Goal: Navigation & Orientation: Find specific page/section

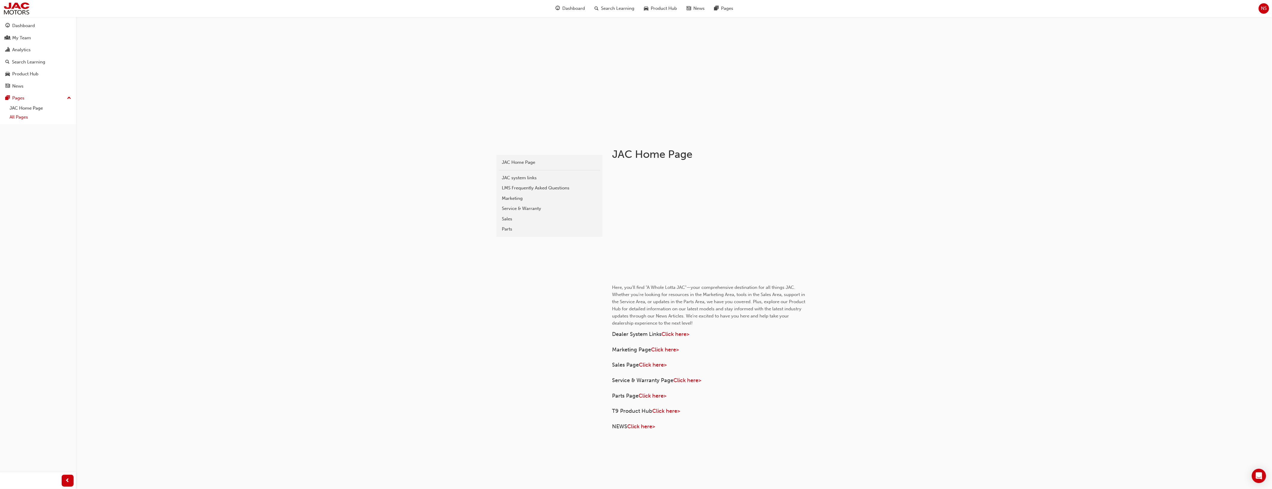
click at [38, 117] on link "All Pages" at bounding box center [40, 117] width 66 height 9
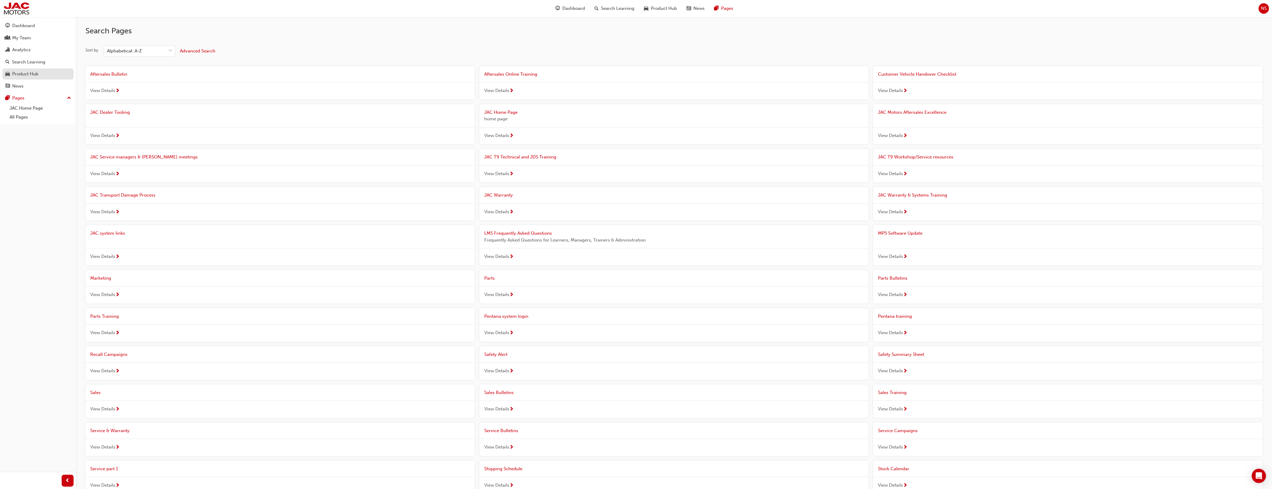
click at [36, 71] on div "Product Hub" at bounding box center [25, 74] width 26 height 7
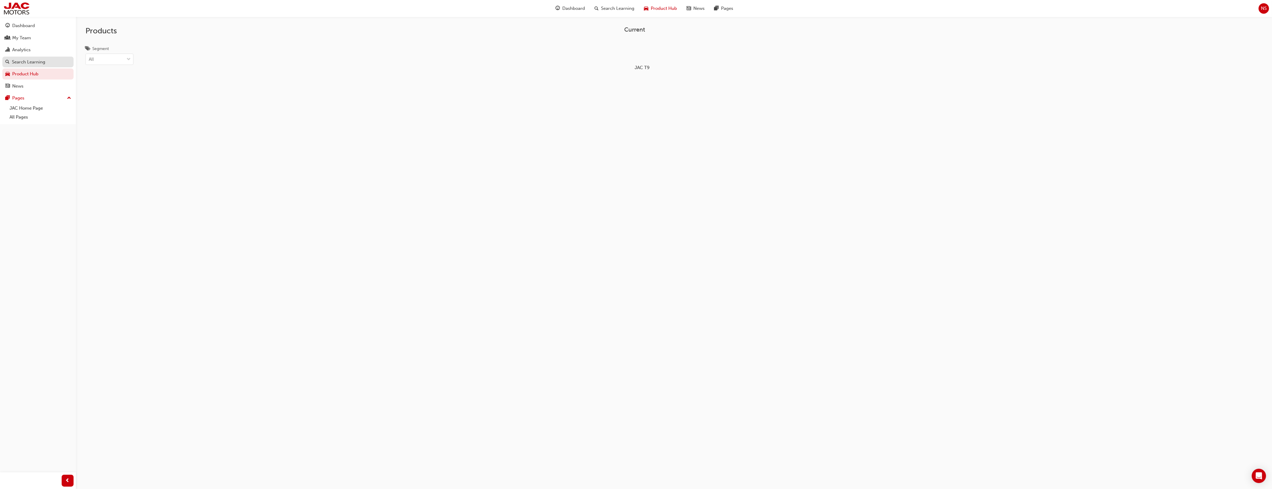
click at [36, 60] on div "Search Learning" at bounding box center [28, 62] width 33 height 7
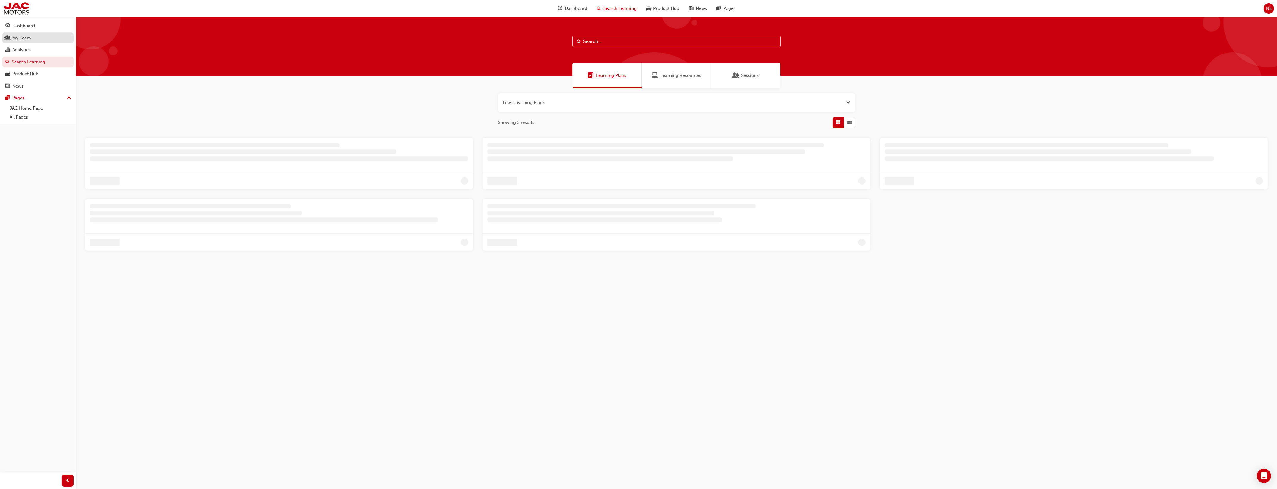
click at [31, 36] on div "My Team" at bounding box center [37, 37] width 65 height 7
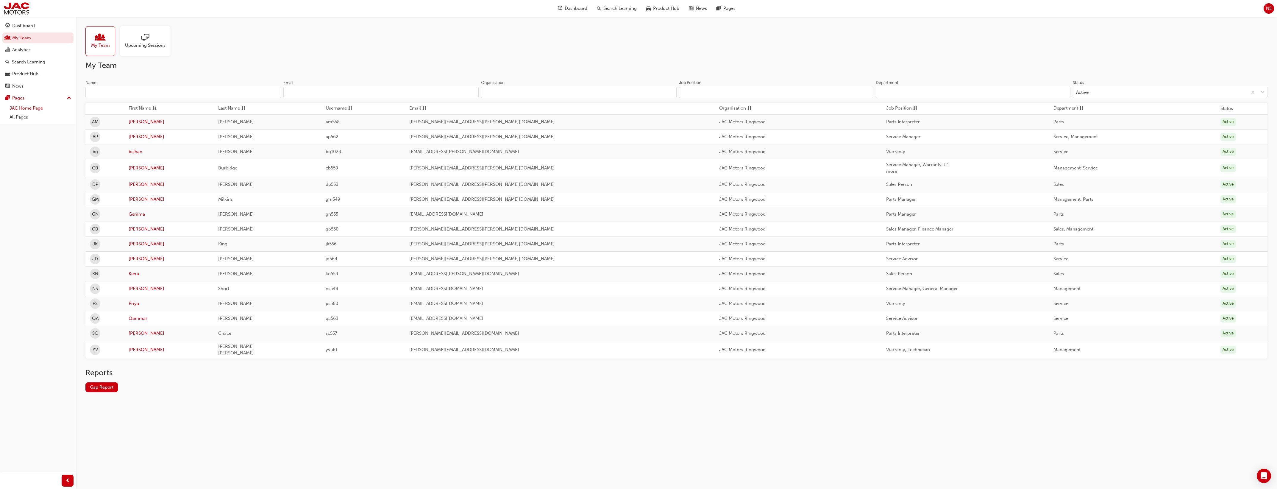
click at [23, 111] on link "JAC Home Page" at bounding box center [40, 108] width 66 height 9
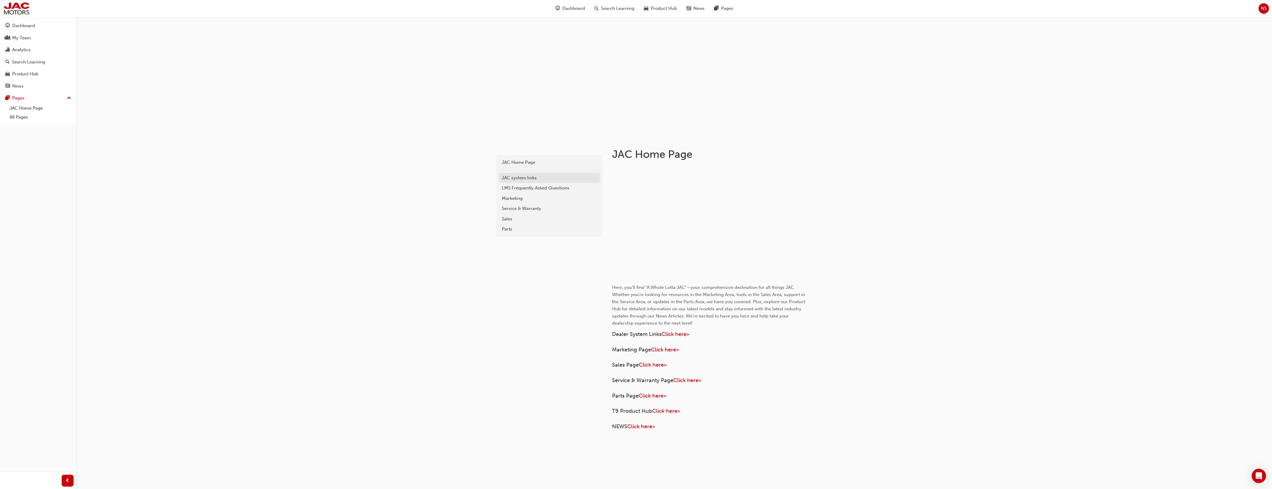
click at [520, 179] on div "JAC system links" at bounding box center [549, 177] width 95 height 7
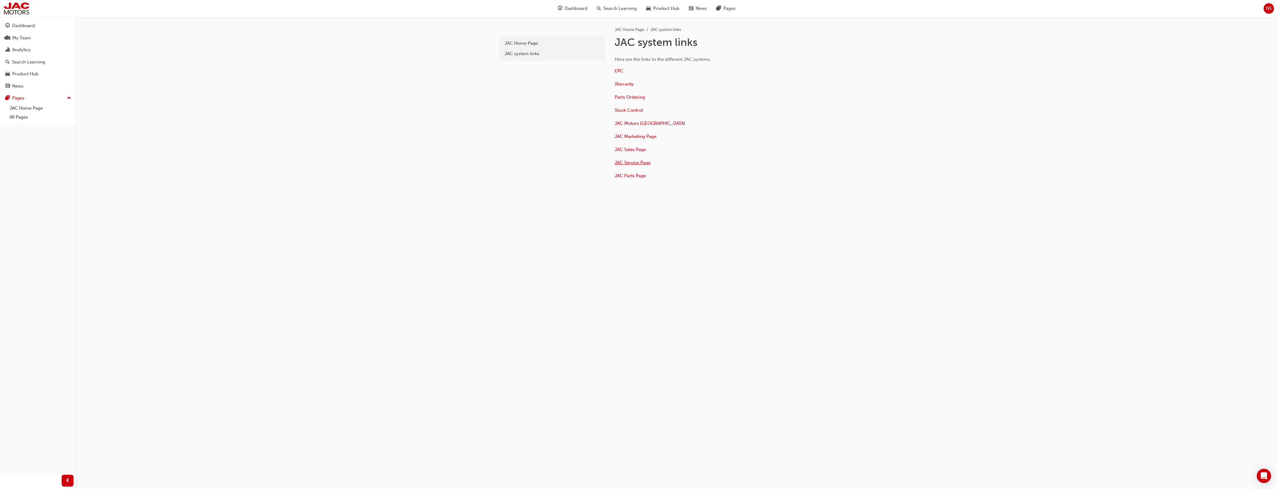
click at [631, 161] on span "JAC Service Page" at bounding box center [633, 162] width 36 height 5
click at [701, 67] on link "search page" at bounding box center [700, 65] width 25 height 5
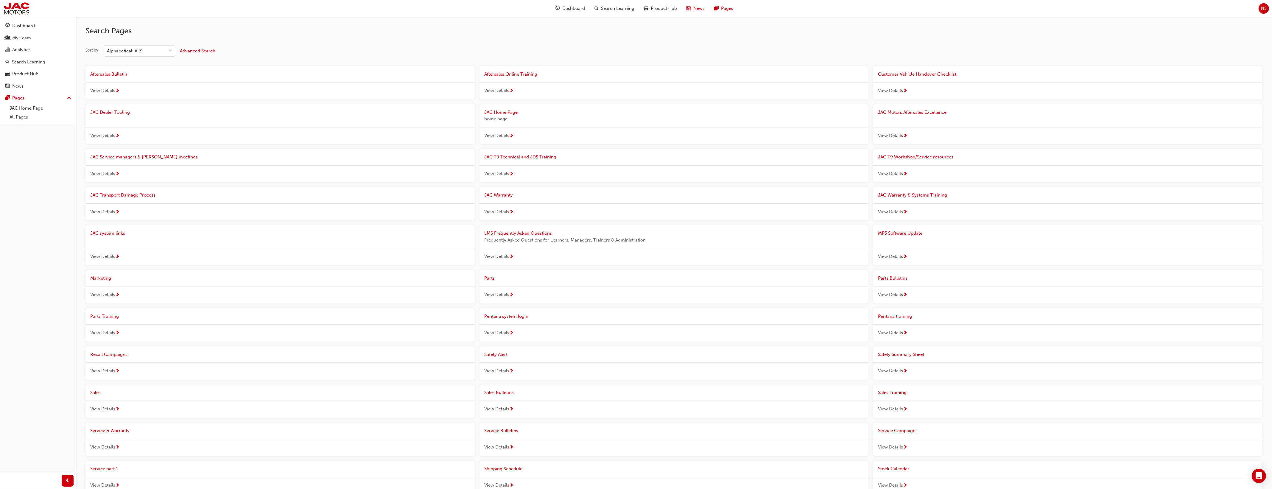
click at [695, 10] on span "News" at bounding box center [698, 8] width 11 height 7
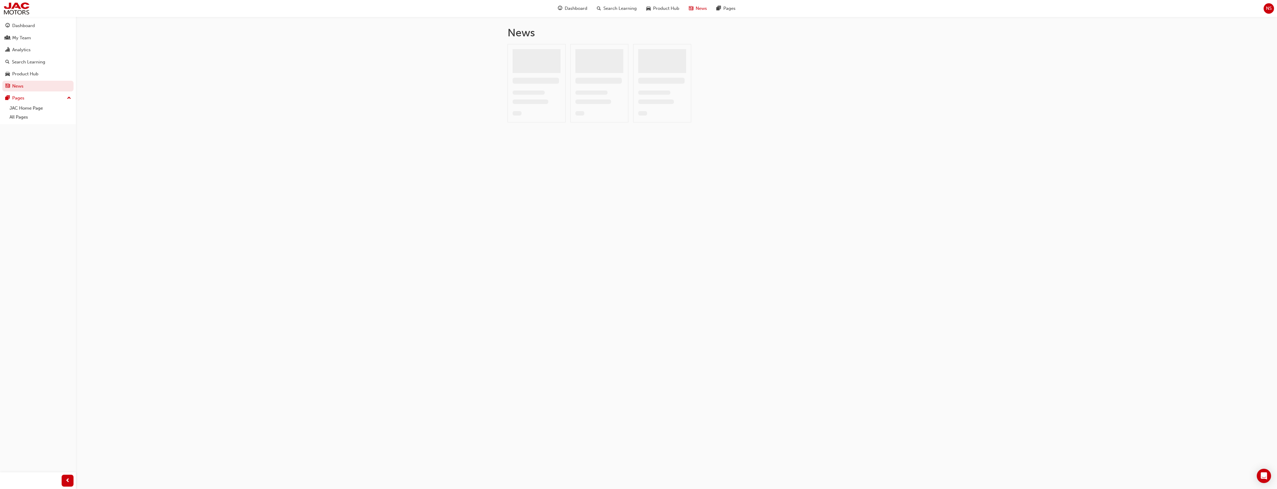
click at [696, 10] on span "News" at bounding box center [701, 8] width 11 height 7
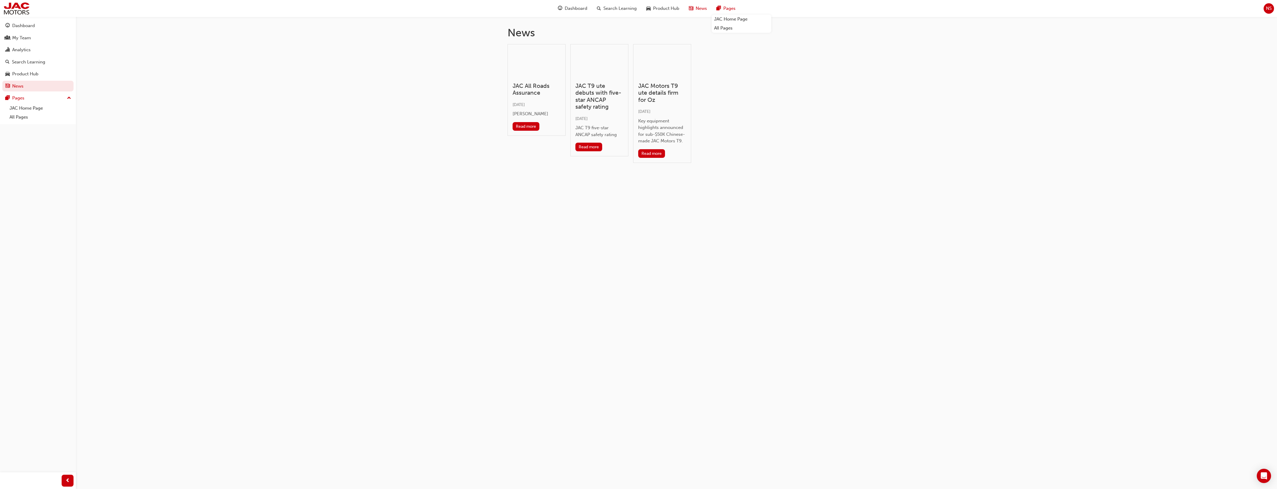
click at [739, 10] on div "Pages" at bounding box center [726, 8] width 29 height 12
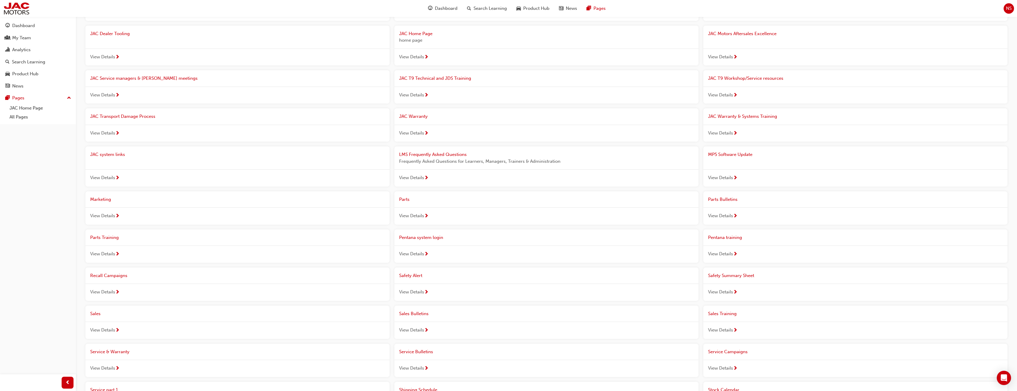
scroll to position [124, 0]
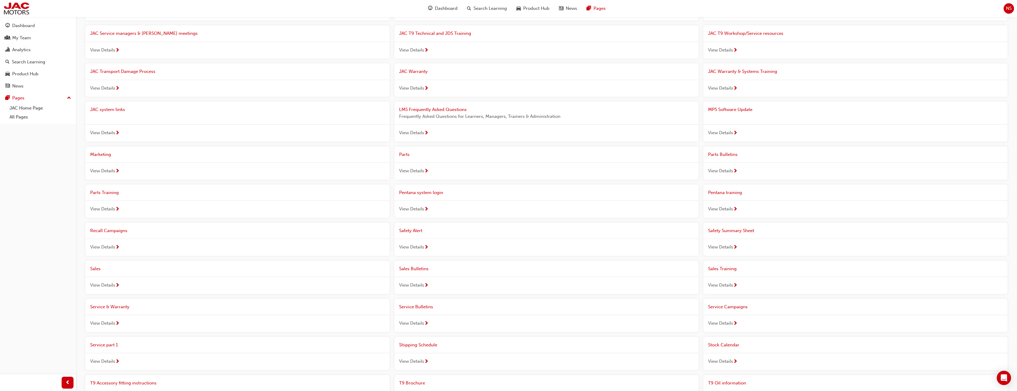
click at [733, 71] on span "JAC Warranty & Systems Training" at bounding box center [742, 71] width 69 height 5
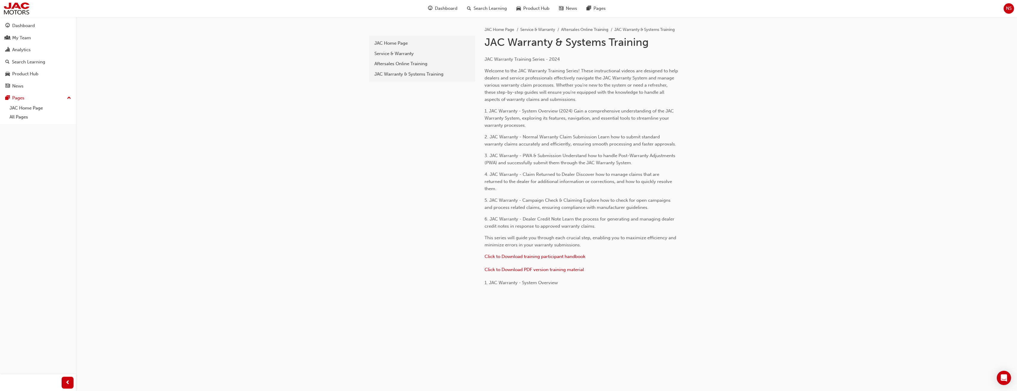
scroll to position [124, 0]
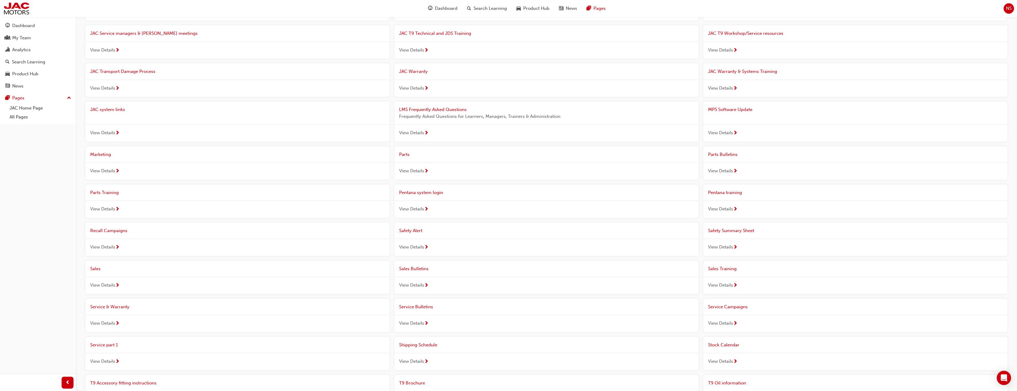
click at [436, 191] on span "Pentana system login" at bounding box center [421, 192] width 44 height 5
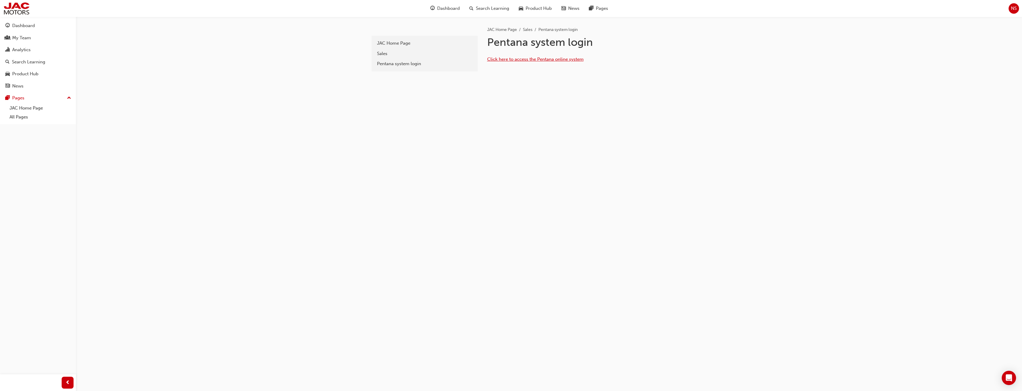
click at [505, 59] on span "Click here to access the Pentana online system" at bounding box center [535, 59] width 96 height 5
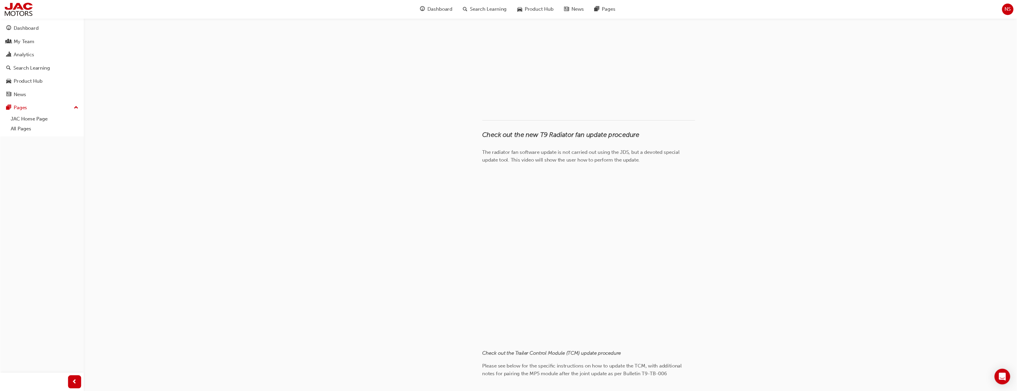
scroll to position [516, 0]
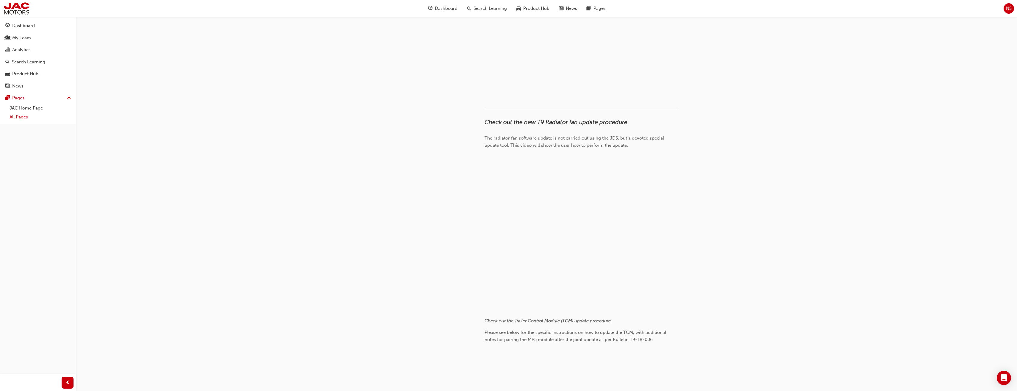
click at [23, 117] on link "All Pages" at bounding box center [40, 117] width 66 height 9
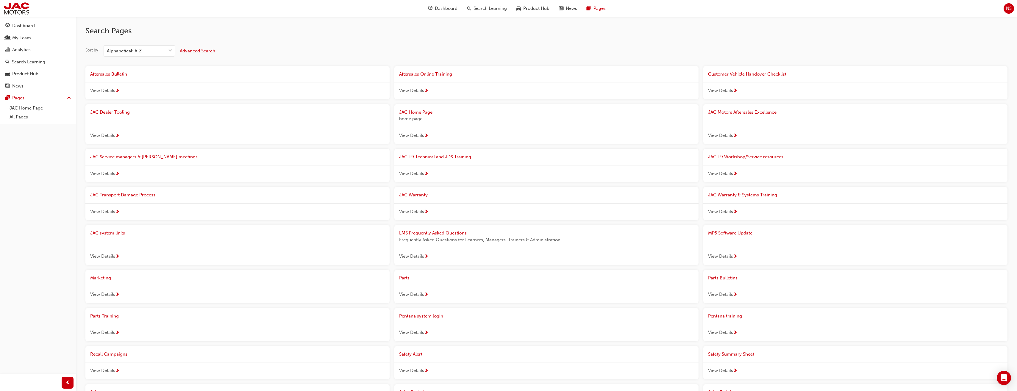
click at [435, 160] on div "JAC T9 Technical and JDS Training" at bounding box center [546, 157] width 295 height 7
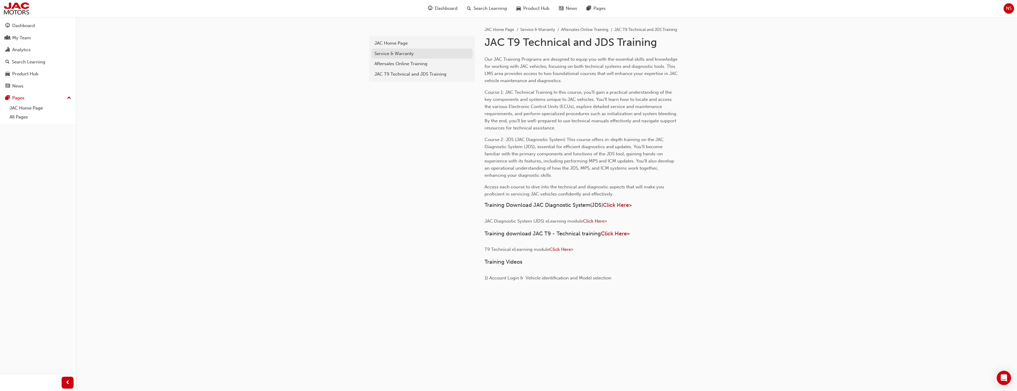
click at [409, 55] on div "Service & Warranty" at bounding box center [422, 53] width 95 height 7
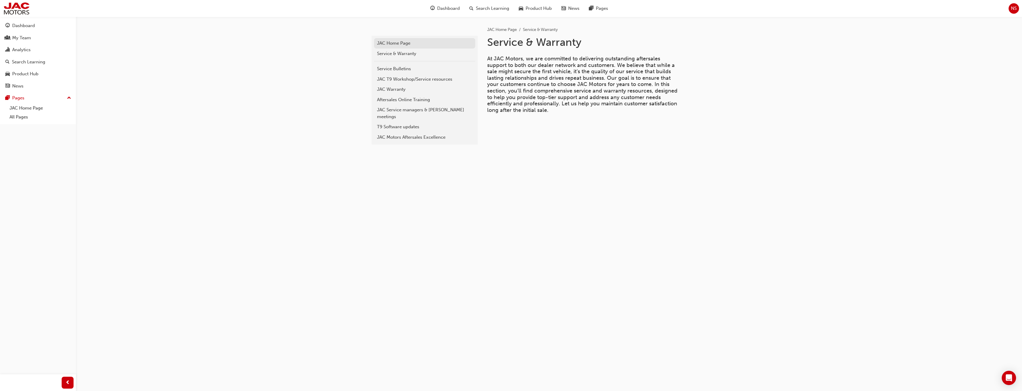
click at [406, 43] on div "JAC Home Page" at bounding box center [424, 43] width 95 height 7
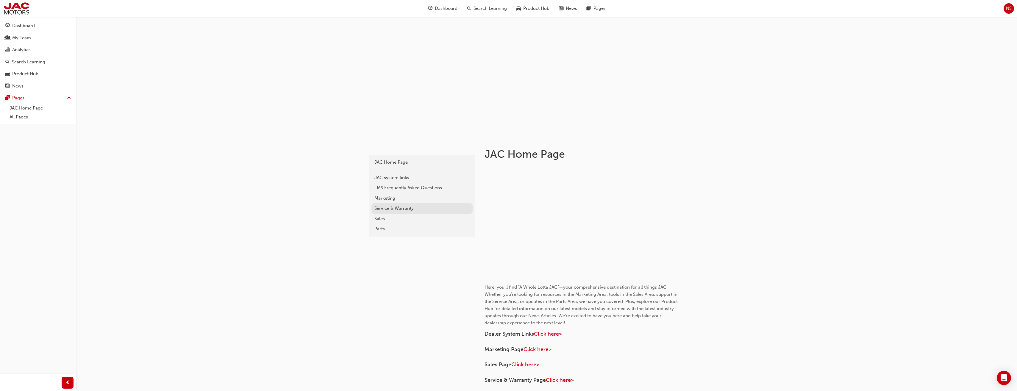
click at [395, 209] on div "Service & Warranty" at bounding box center [422, 208] width 95 height 7
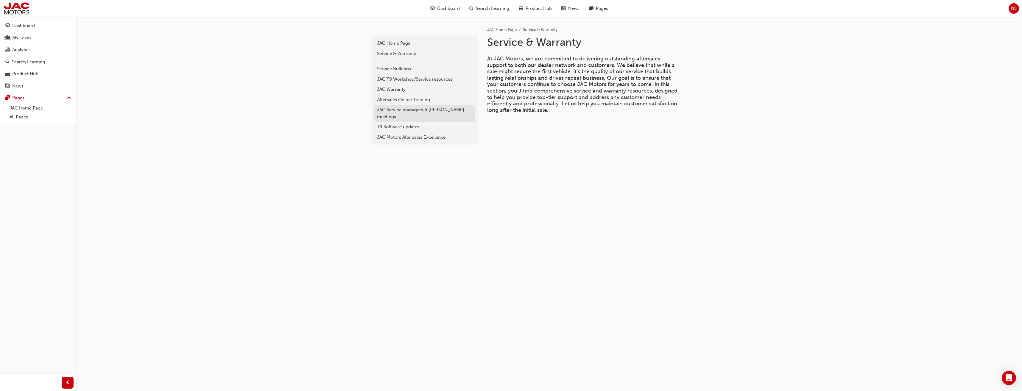
click at [430, 109] on div "JAC Service managers & [PERSON_NAME] meetings" at bounding box center [424, 113] width 95 height 13
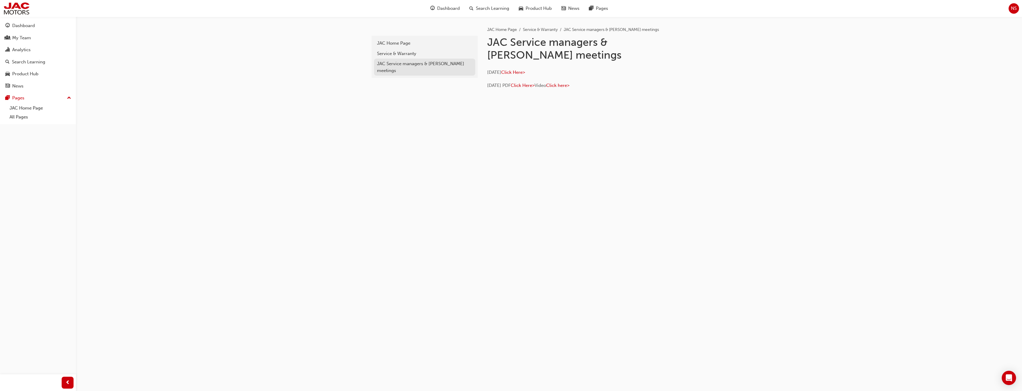
click at [414, 65] on div "JAC Service managers & [PERSON_NAME] meetings" at bounding box center [424, 66] width 95 height 13
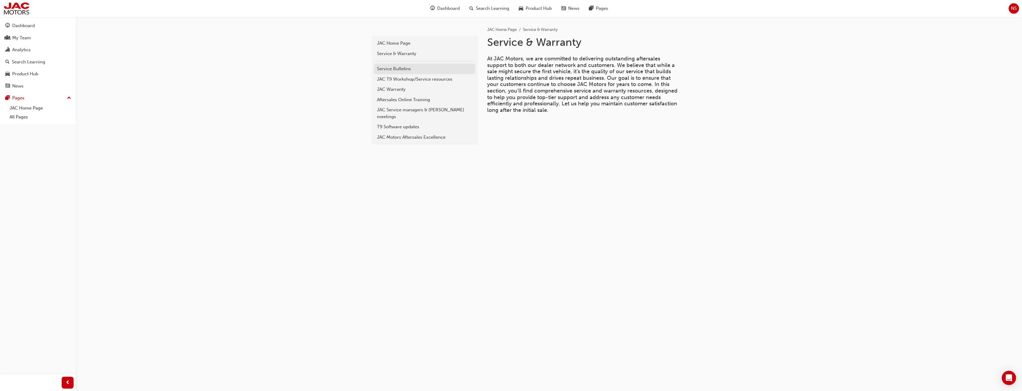
click at [406, 68] on div "Service Bulletins" at bounding box center [424, 69] width 95 height 7
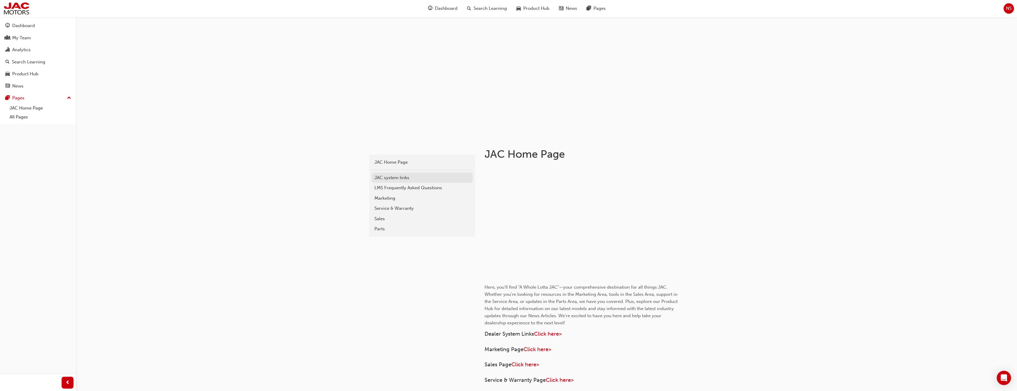
click at [406, 178] on div "JAC system links" at bounding box center [422, 177] width 95 height 7
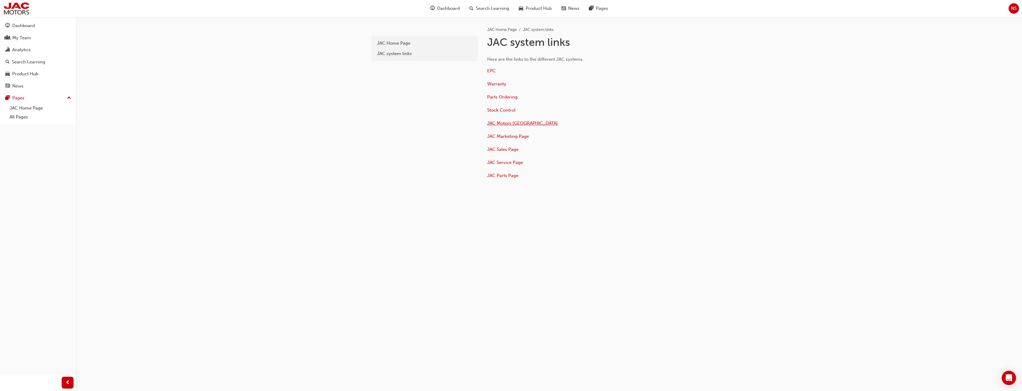
click at [509, 124] on span "JAC Motors [GEOGRAPHIC_DATA]" at bounding box center [522, 123] width 71 height 5
click at [497, 83] on span "Warranty" at bounding box center [496, 83] width 19 height 5
